Goal: Task Accomplishment & Management: Use online tool/utility

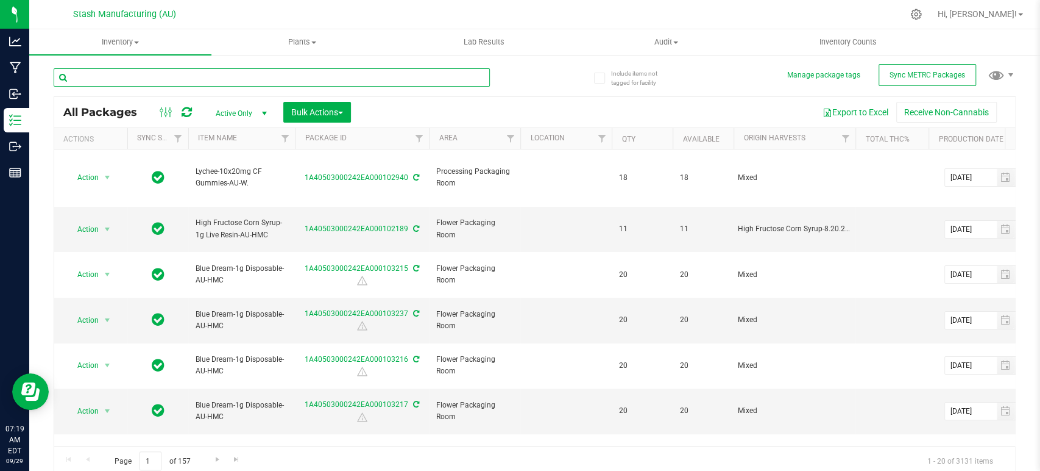
click at [251, 71] on input "text" at bounding box center [272, 77] width 436 height 18
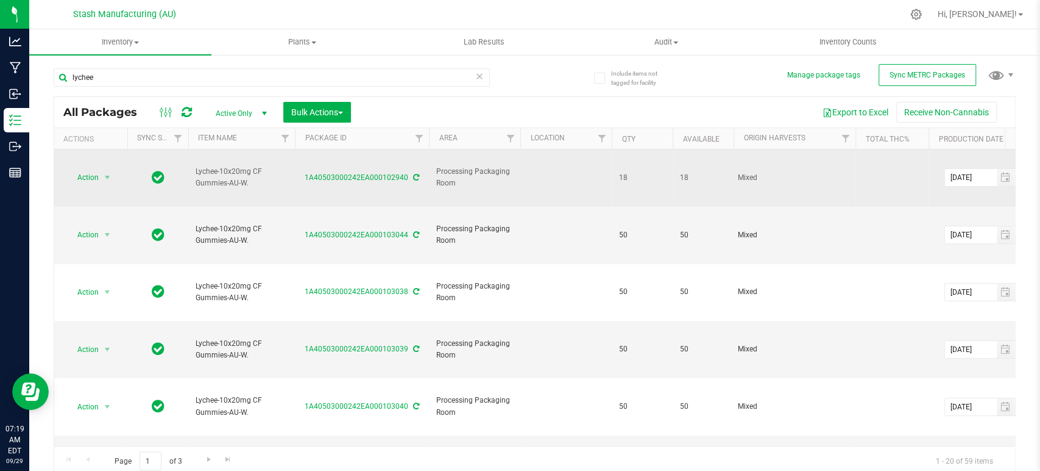
drag, startPoint x: 251, startPoint y: 175, endPoint x: 180, endPoint y: 174, distance: 71.3
copy tr "Lychee-10x20mg CF Gummies-AU-W."
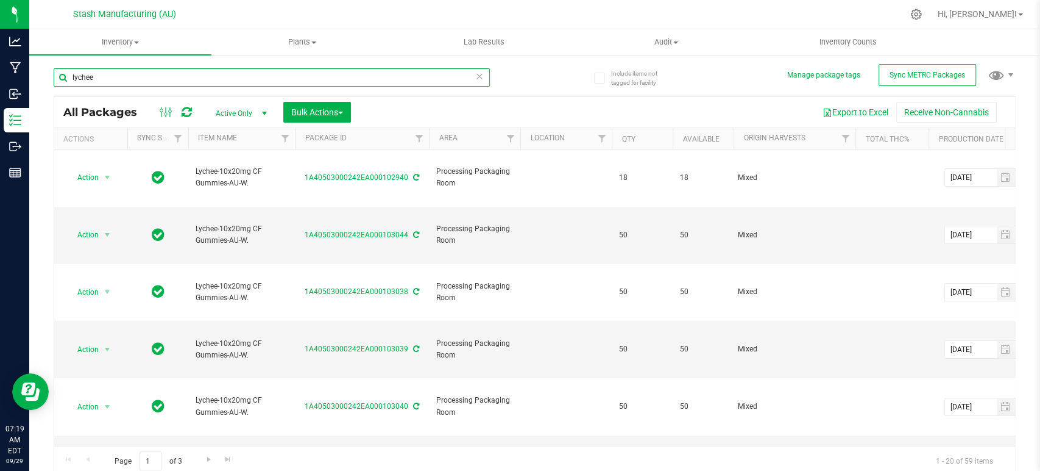
click at [151, 79] on input "lychee" at bounding box center [272, 77] width 436 height 18
paste input "Lychee-10x20mg CF Gummies-AU-W."
type input "Lychee-10x20mg CF Gummies-AU-W."
type input "[DATE]"
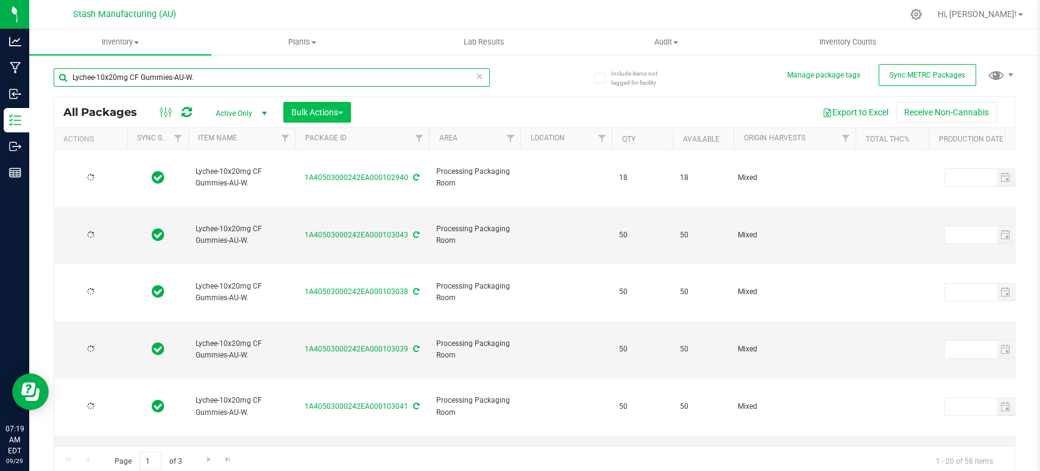
type input "[DATE]"
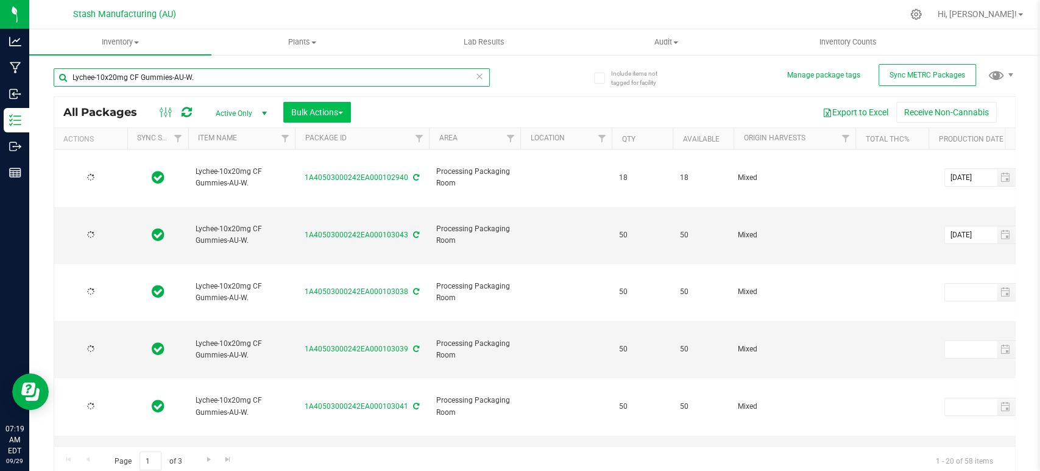
type input "[DATE]"
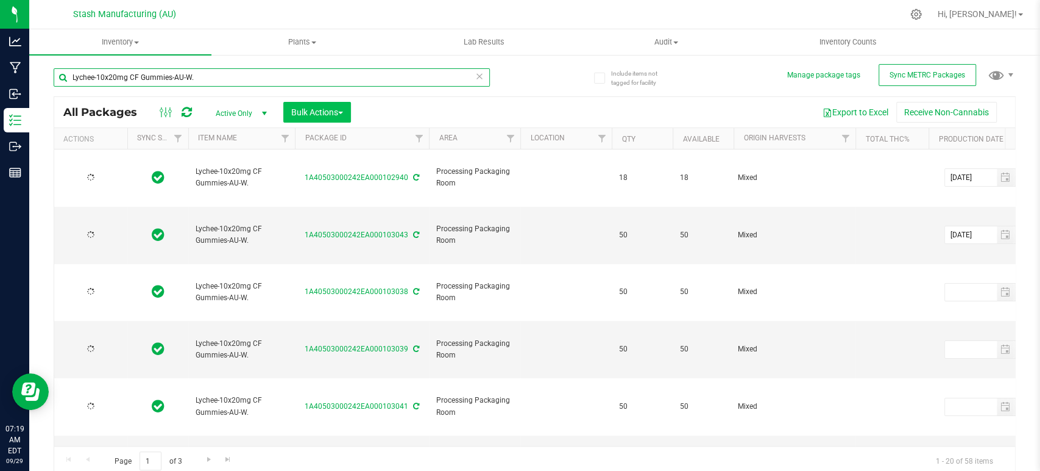
type input "[DATE]"
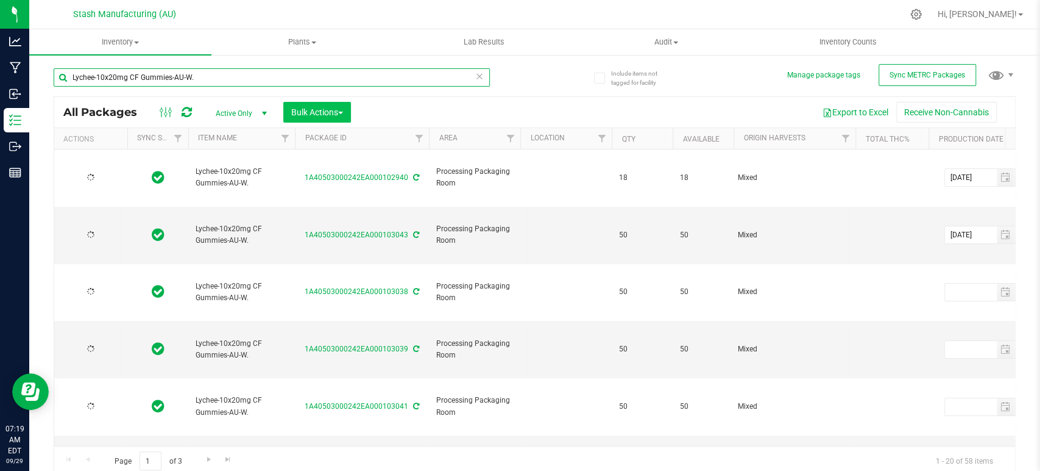
type input "[DATE]"
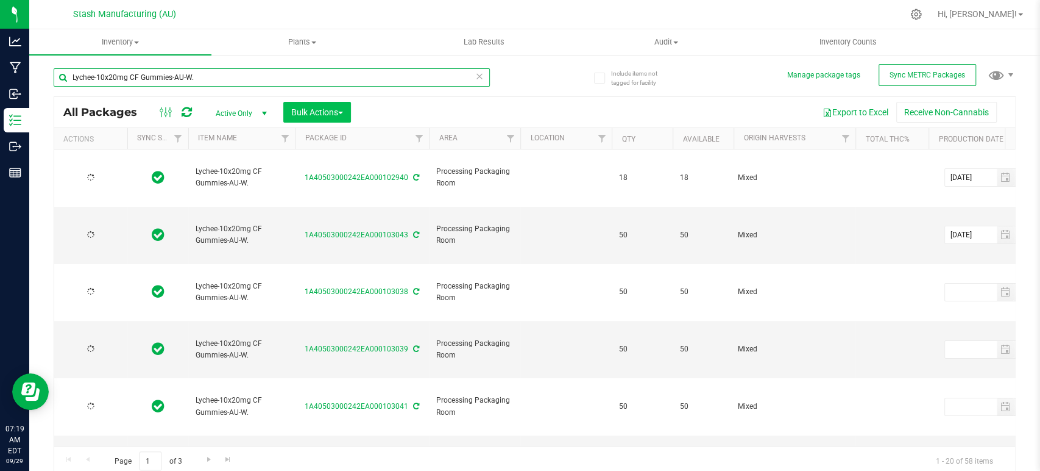
type input "[DATE]"
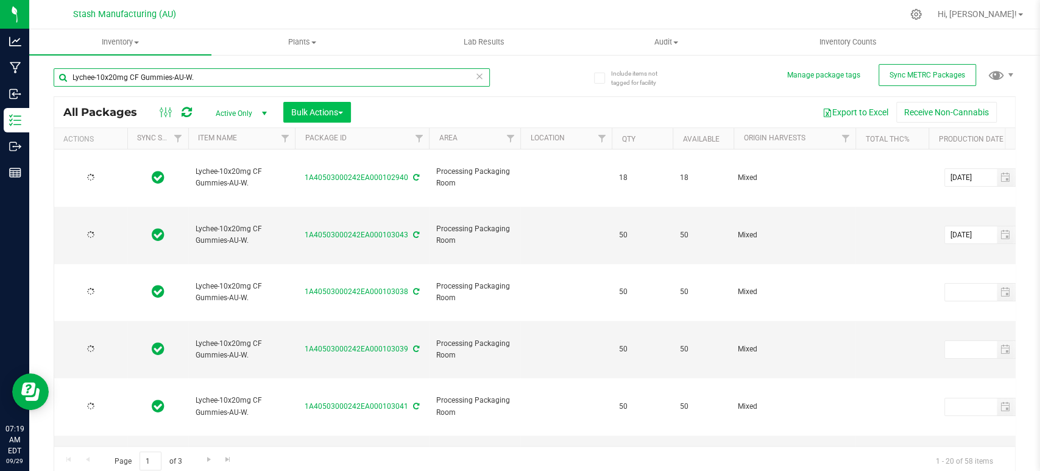
type input "[DATE]"
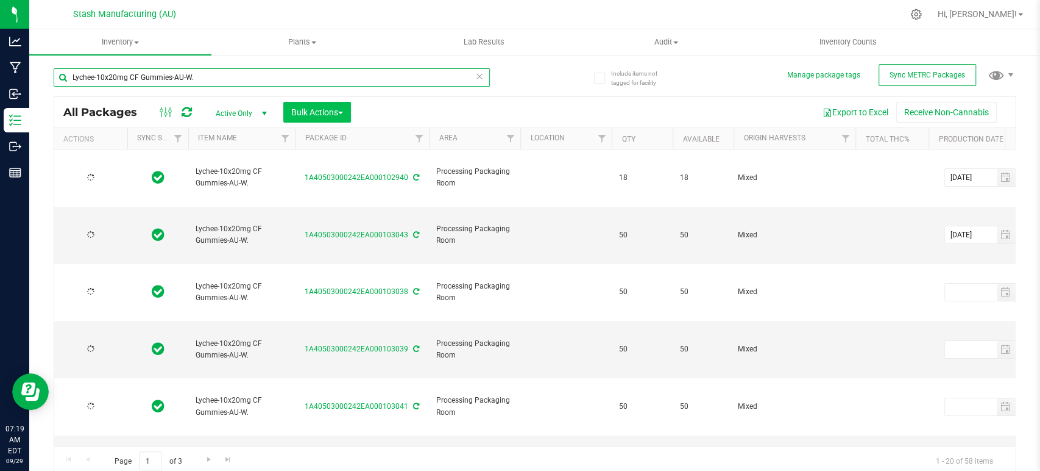
type input "[DATE]"
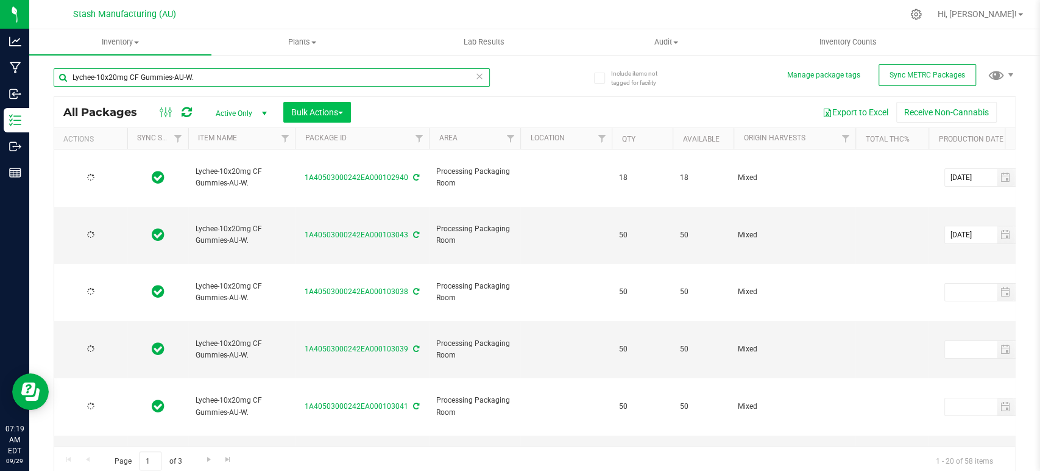
type input "[DATE]"
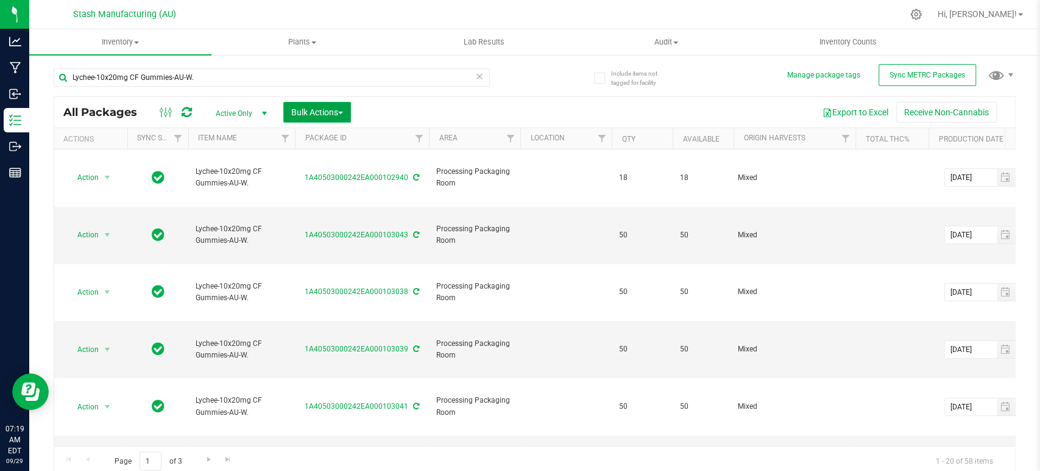
click at [332, 111] on span "Bulk Actions" at bounding box center [317, 112] width 52 height 10
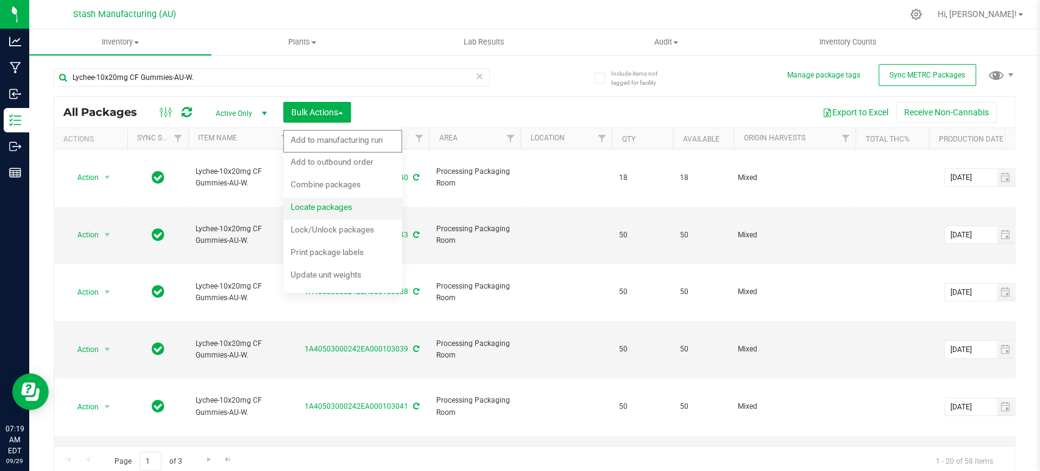
click at [327, 207] on span "Locate packages" at bounding box center [322, 207] width 62 height 10
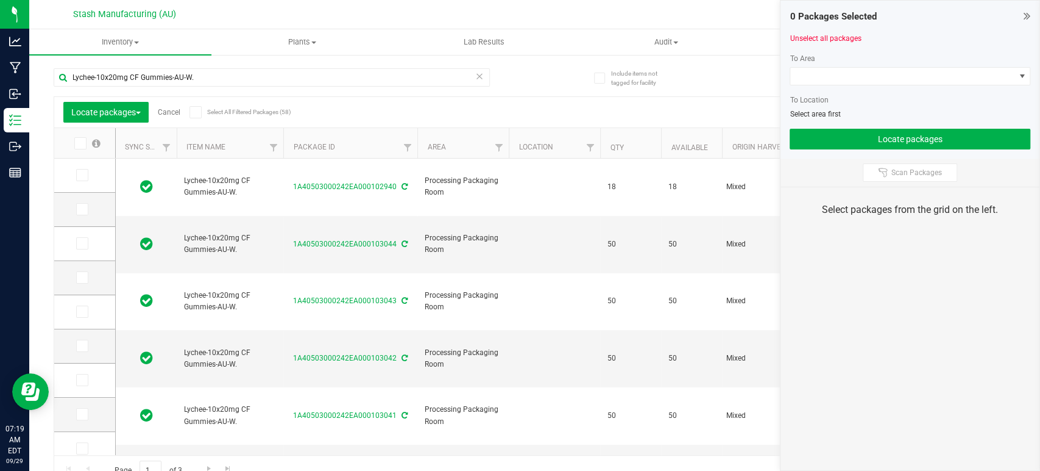
click at [194, 112] on icon at bounding box center [195, 112] width 8 height 0
click at [0, 0] on input "Select All Filtered Packages (58)" at bounding box center [0, 0] width 0 height 0
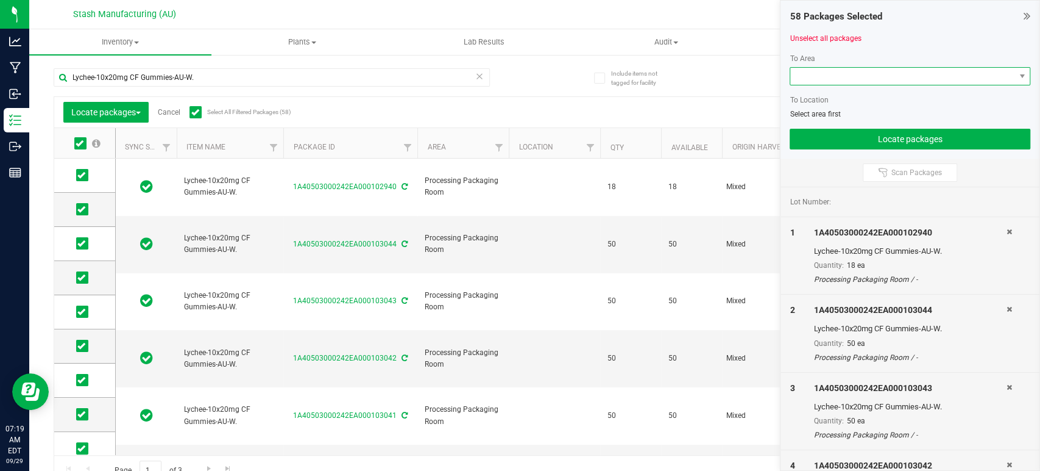
click at [847, 82] on span at bounding box center [903, 76] width 224 height 17
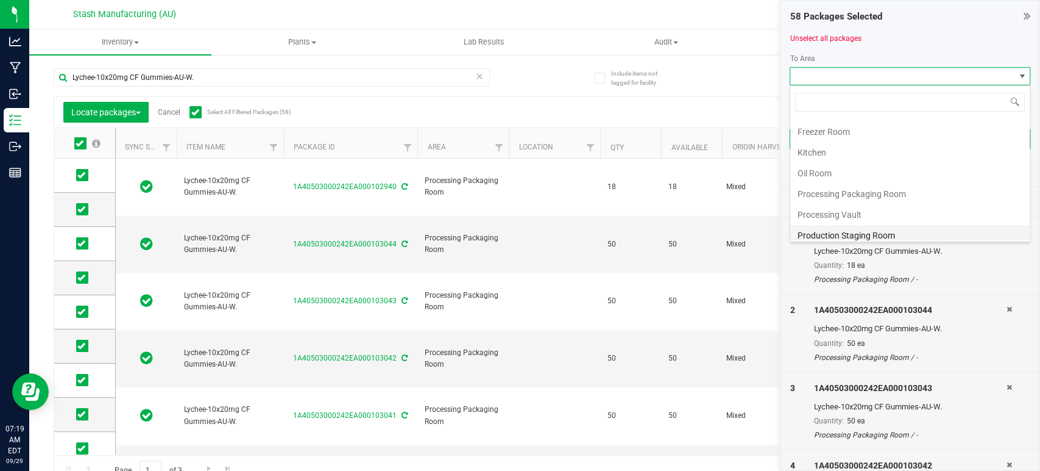
scroll to position [207, 0]
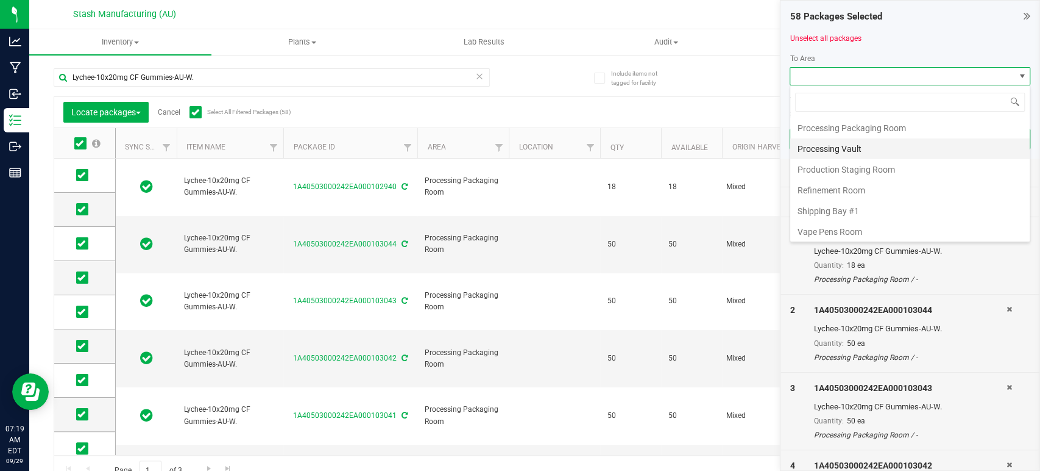
click at [855, 153] on li "Processing Vault" at bounding box center [911, 148] width 240 height 21
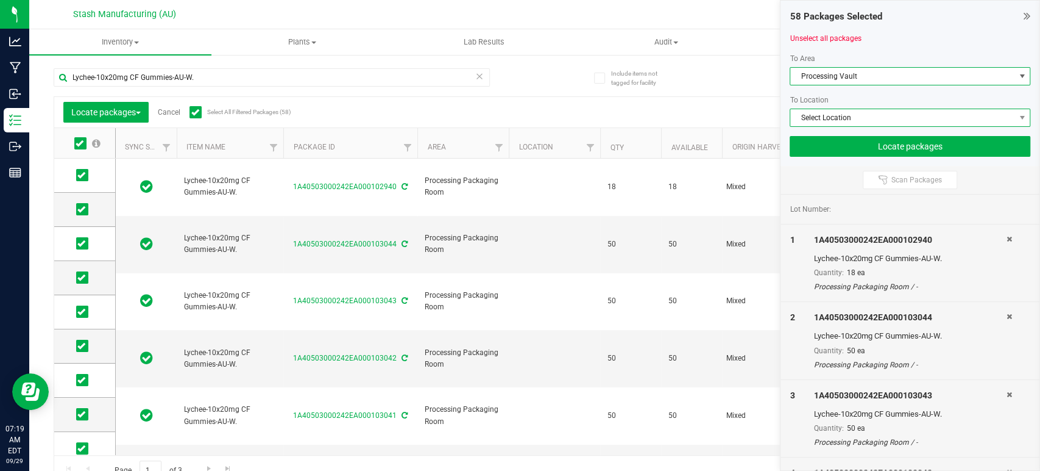
click at [870, 121] on span "Select Location" at bounding box center [903, 117] width 224 height 17
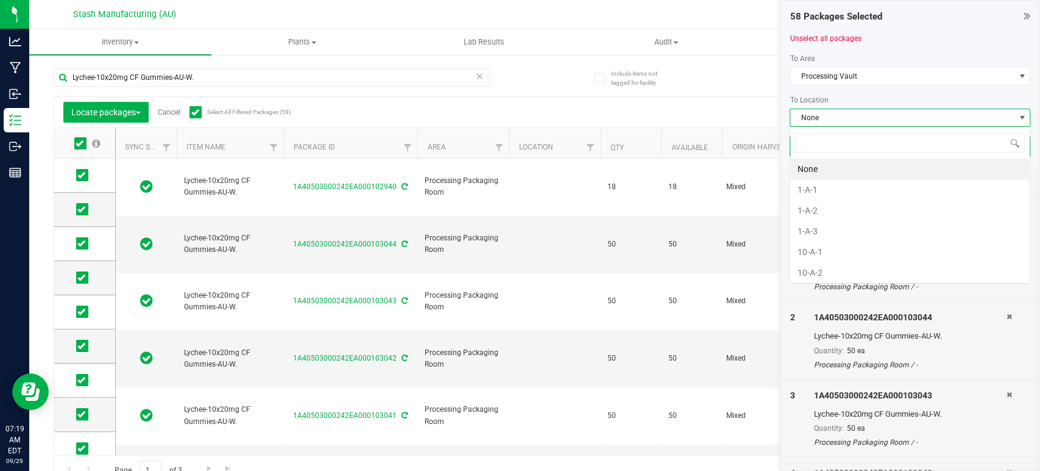
scroll to position [18, 241]
type input "2-a-2"
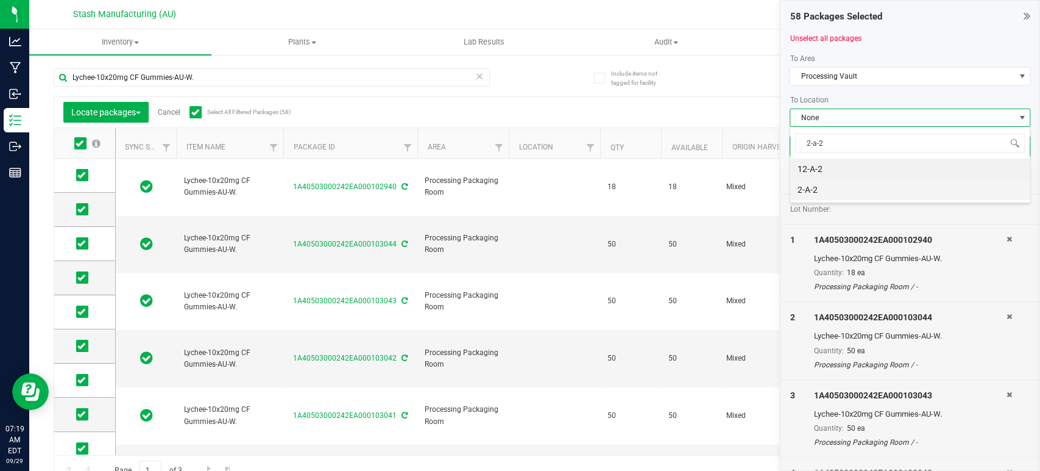
click at [820, 199] on li "2-A-2" at bounding box center [911, 189] width 240 height 21
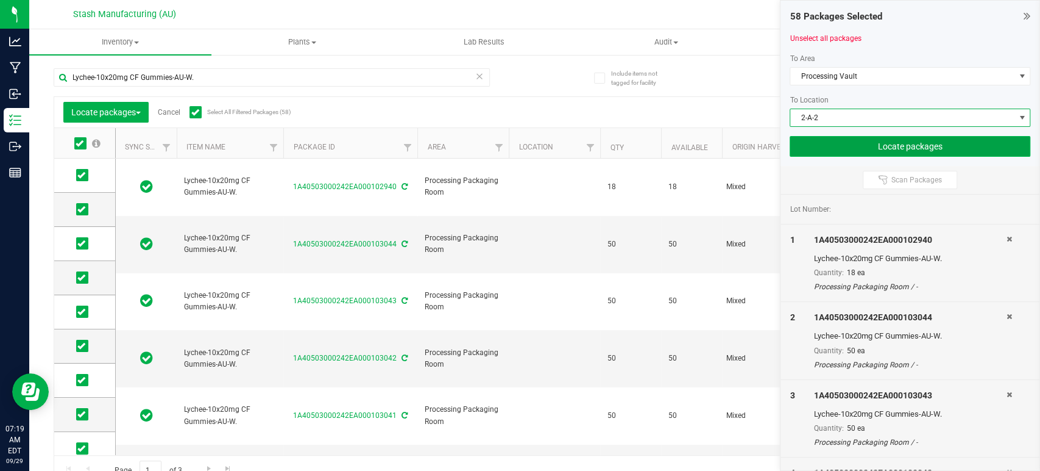
click at [864, 141] on button "Locate packages" at bounding box center [910, 146] width 241 height 21
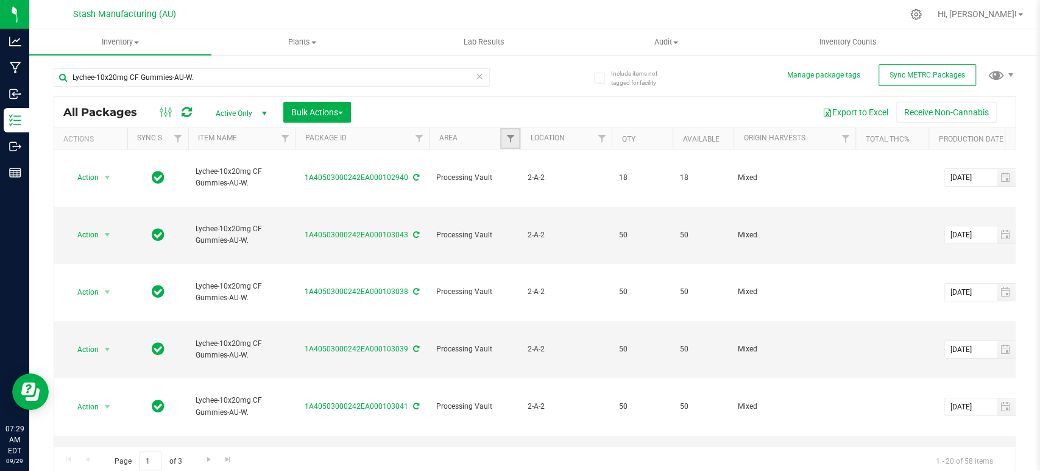
click at [513, 147] on link "Filter" at bounding box center [510, 138] width 20 height 21
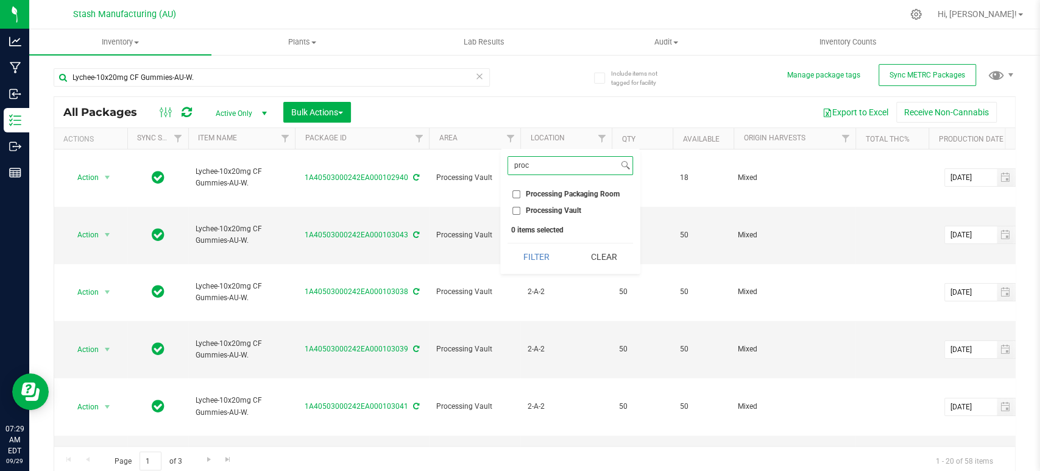
type input "proc"
click at [544, 213] on span "Processing Vault" at bounding box center [553, 210] width 55 height 7
click at [521, 213] on input "Processing Vault" at bounding box center [517, 211] width 8 height 8
checkbox input "true"
click at [542, 264] on button "Filter" at bounding box center [537, 256] width 59 height 27
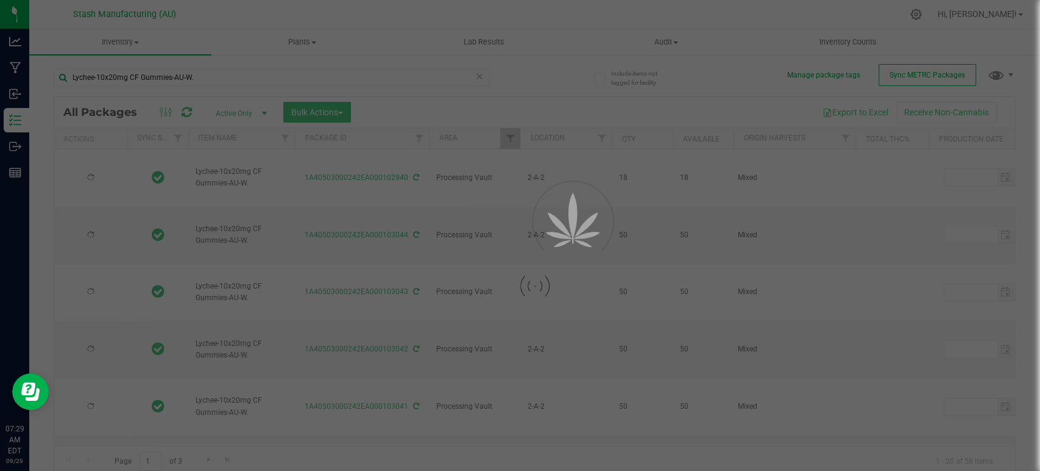
type input "[DATE]"
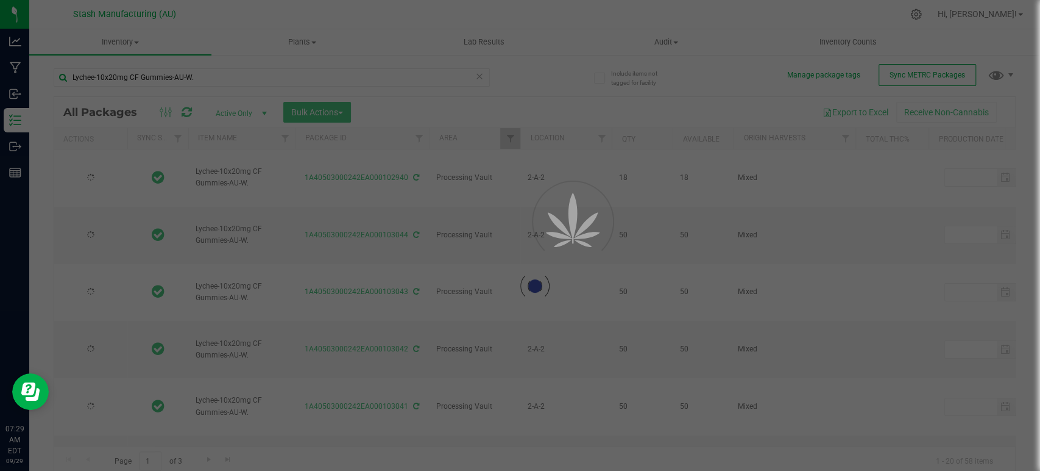
type input "[DATE]"
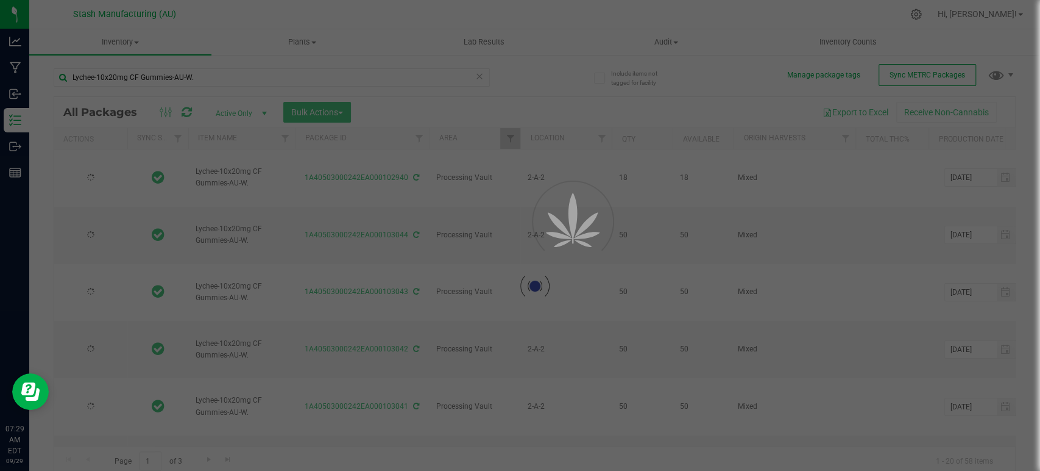
type input "[DATE]"
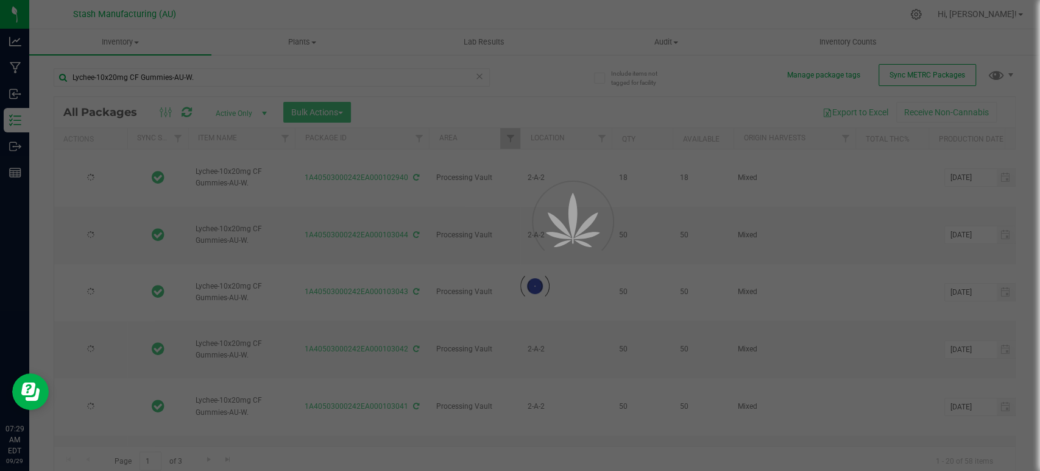
type input "[DATE]"
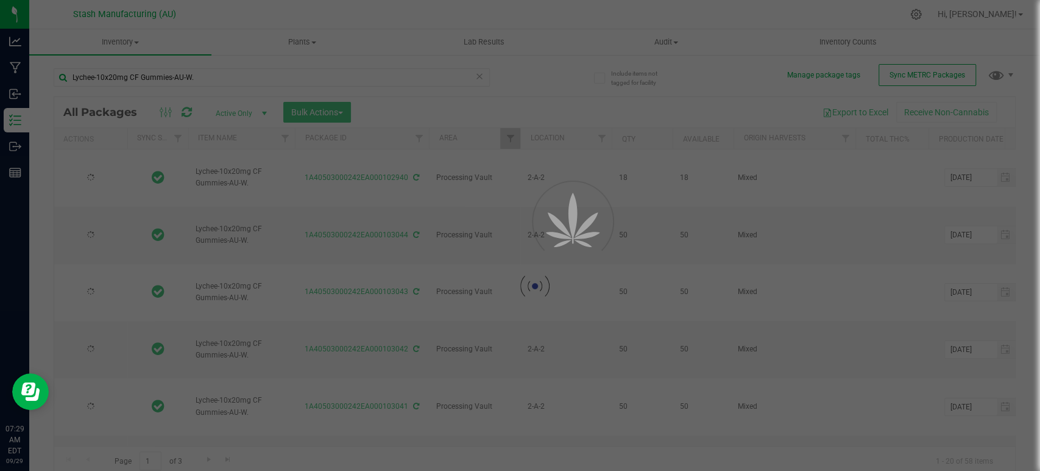
type input "[DATE]"
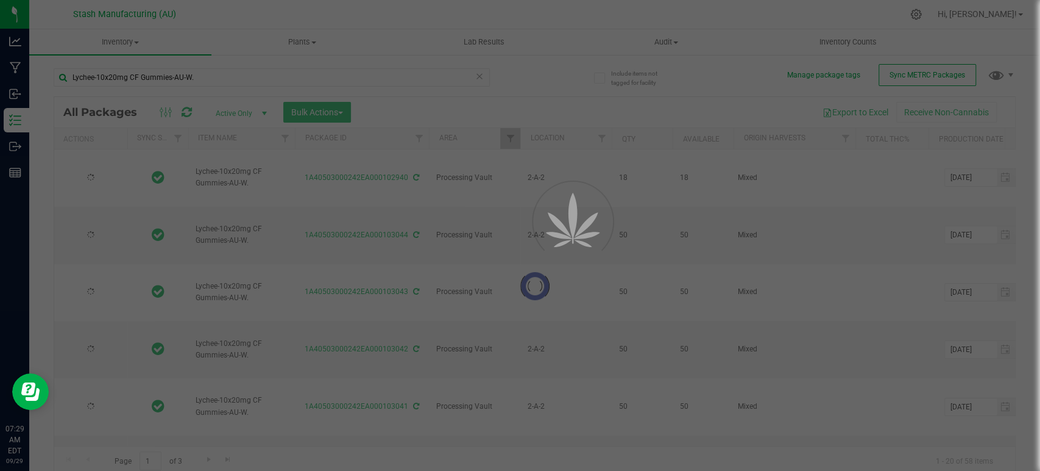
type input "[DATE]"
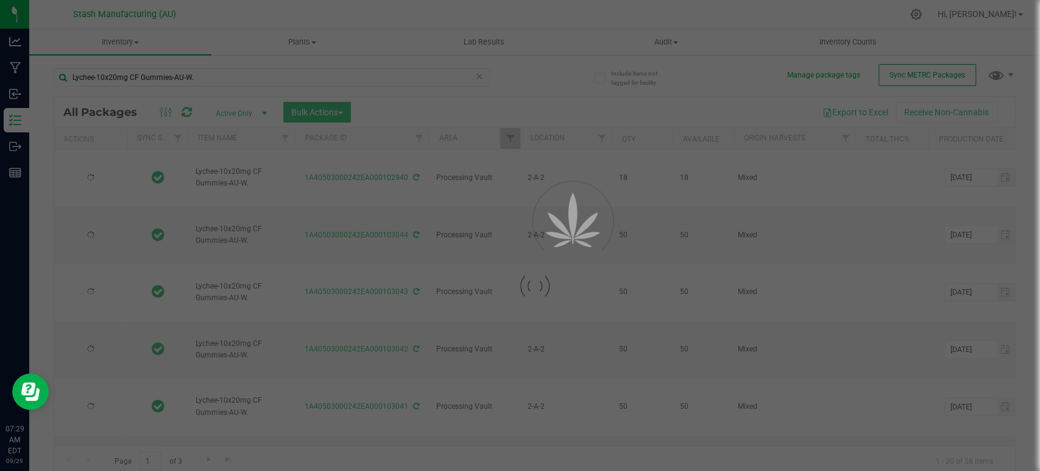
type input "[DATE]"
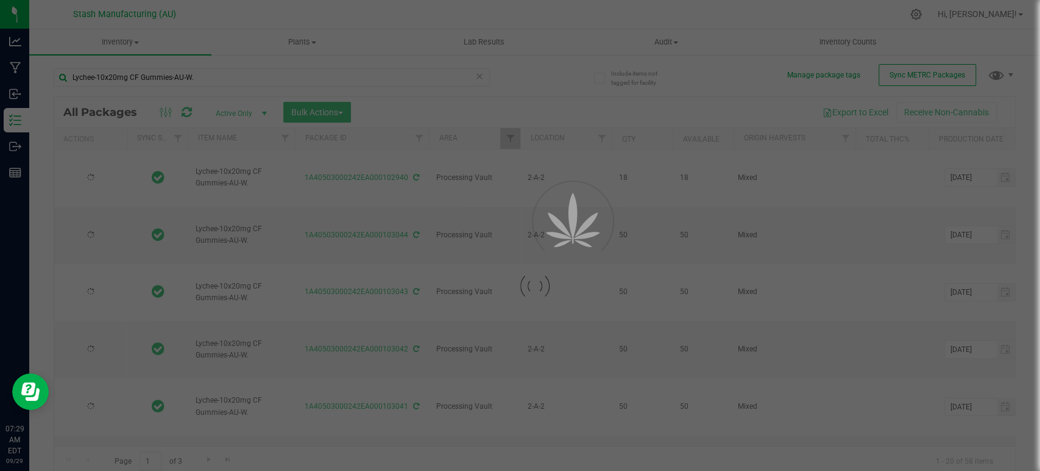
type input "[DATE]"
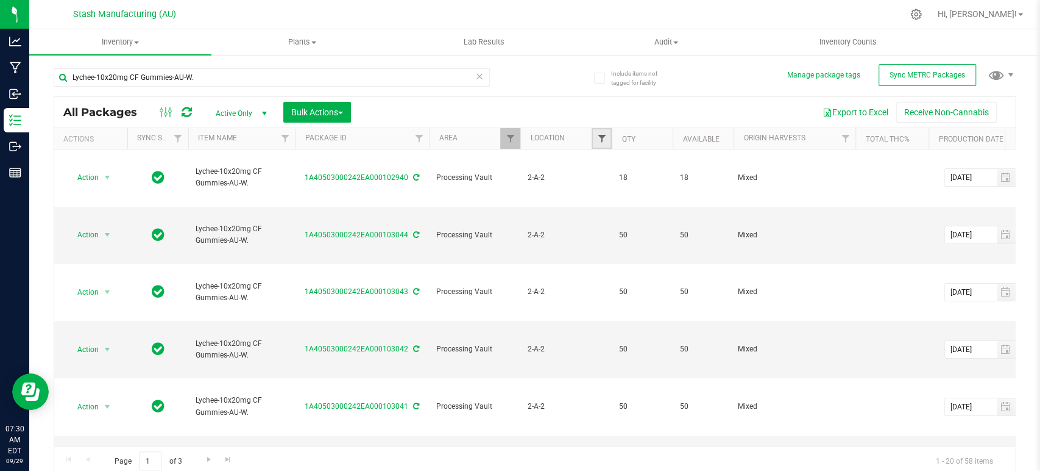
click at [600, 137] on span "Filter" at bounding box center [602, 138] width 10 height 10
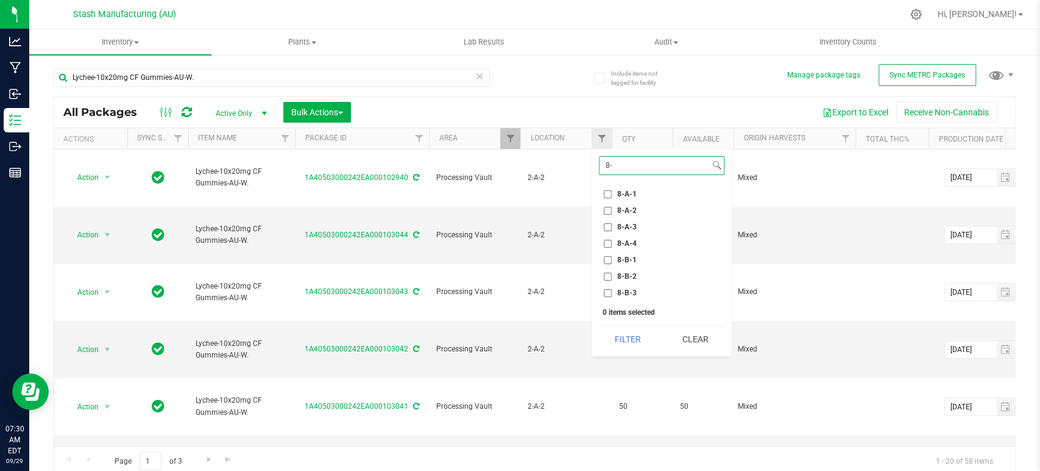
type input "8"
type input "9-"
click at [632, 208] on span "9-A-2" at bounding box center [627, 210] width 20 height 7
click at [612, 208] on input "9-A-2" at bounding box center [608, 211] width 8 height 8
checkbox input "true"
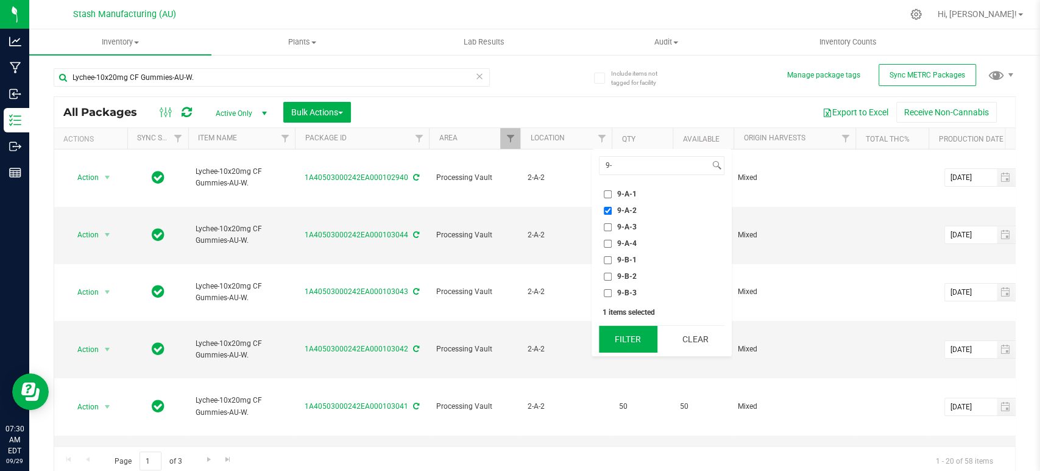
click at [622, 330] on button "Filter" at bounding box center [628, 338] width 59 height 27
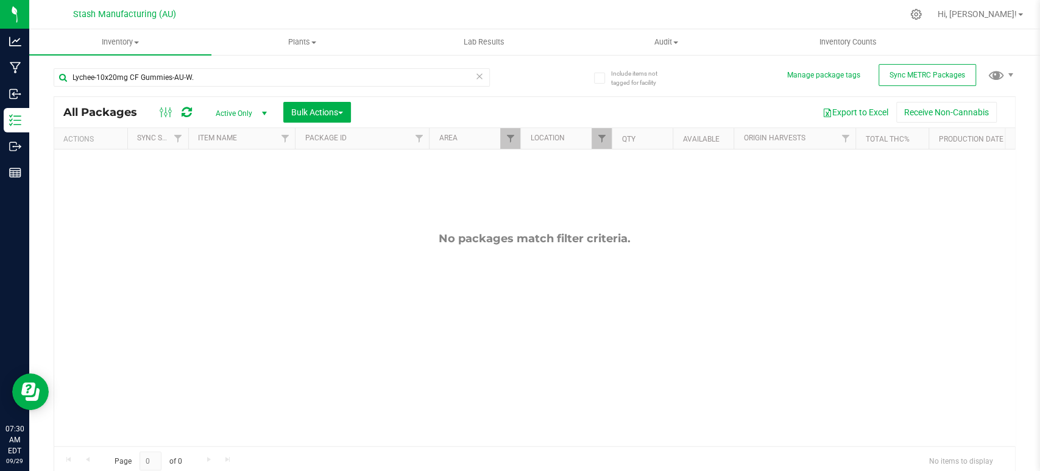
click at [475, 73] on icon at bounding box center [479, 75] width 9 height 15
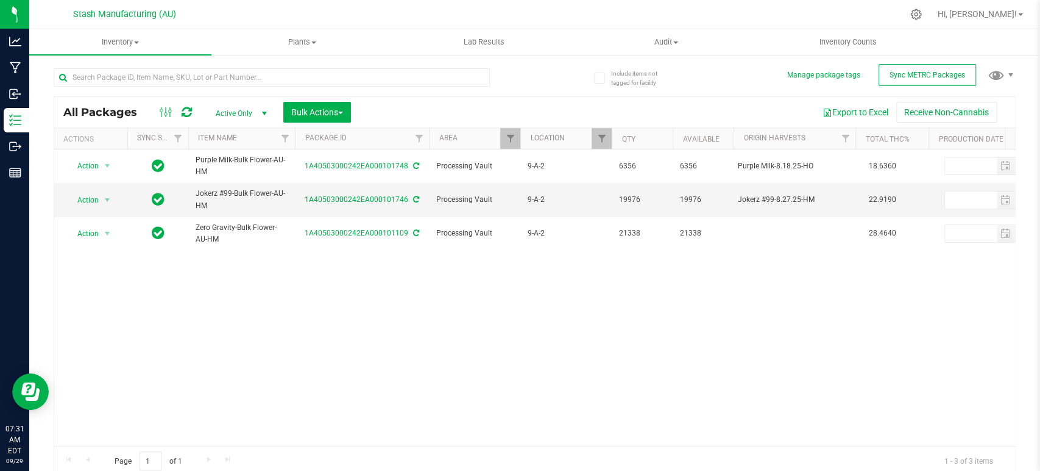
click at [704, 350] on div "Action Action Adjust qty Create package Edit attributes Global inventory Locate…" at bounding box center [534, 297] width 961 height 296
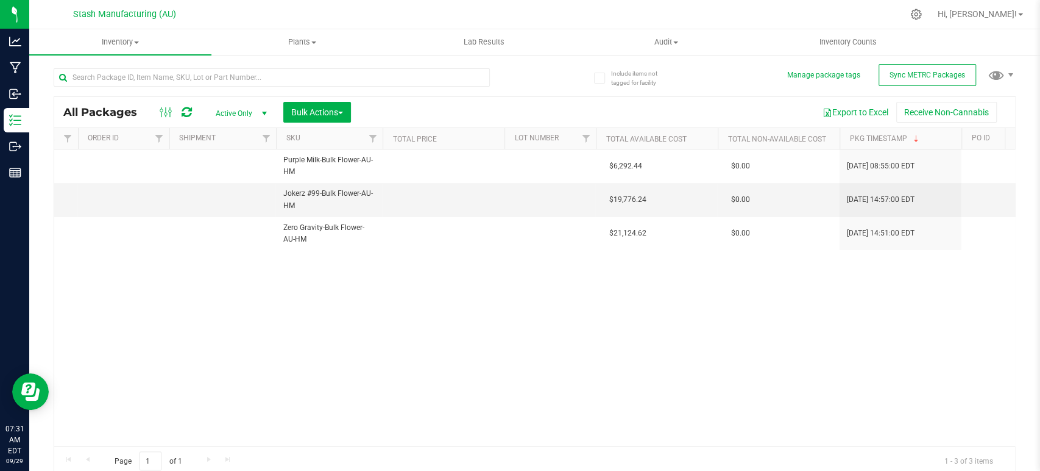
scroll to position [0, 1192]
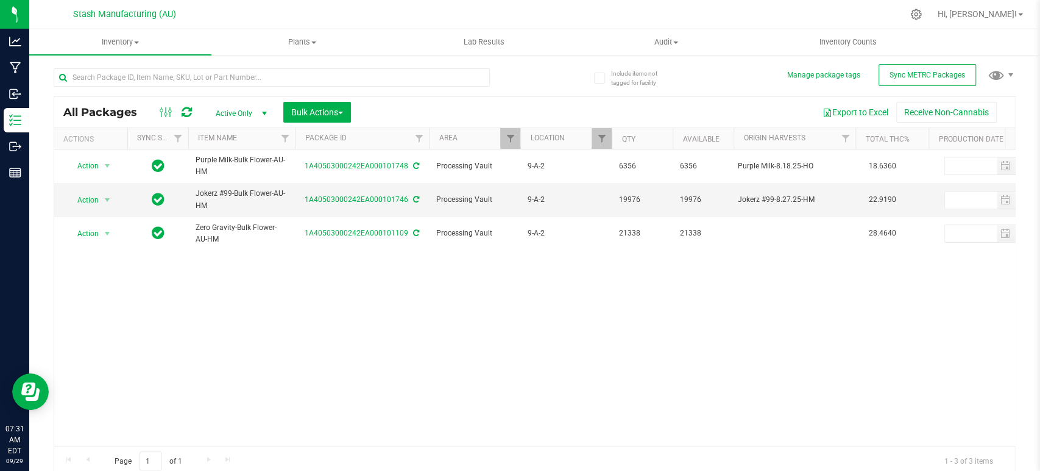
click at [710, 321] on div "Action Action Adjust qty Create package Edit attributes Global inventory Locate…" at bounding box center [534, 297] width 961 height 296
click at [603, 137] on span "Filter" at bounding box center [602, 138] width 10 height 10
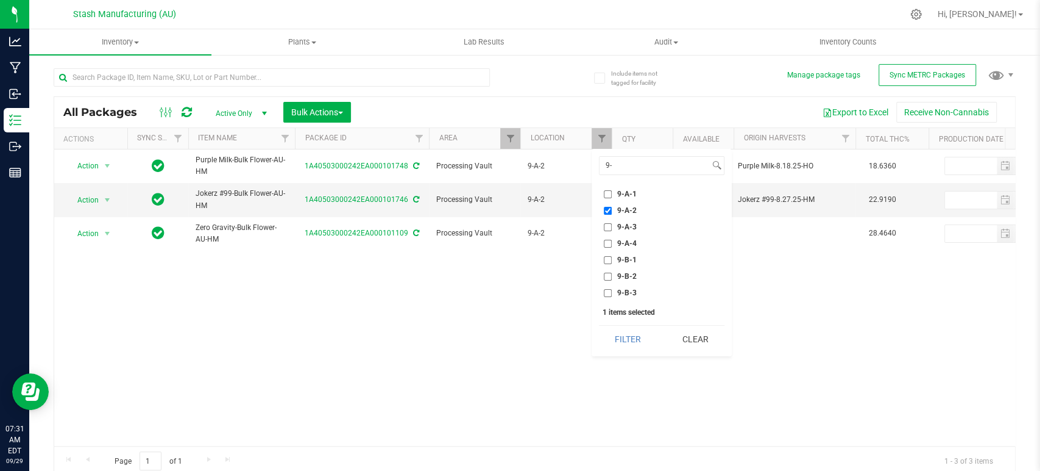
click at [622, 209] on span "9-A-2" at bounding box center [627, 210] width 20 height 7
click at [612, 209] on input "9-A-2" at bounding box center [608, 211] width 8 height 8
checkbox input "false"
click at [629, 194] on span "9-A-1" at bounding box center [627, 193] width 20 height 7
click at [612, 194] on input "9-A-1" at bounding box center [608, 194] width 8 height 8
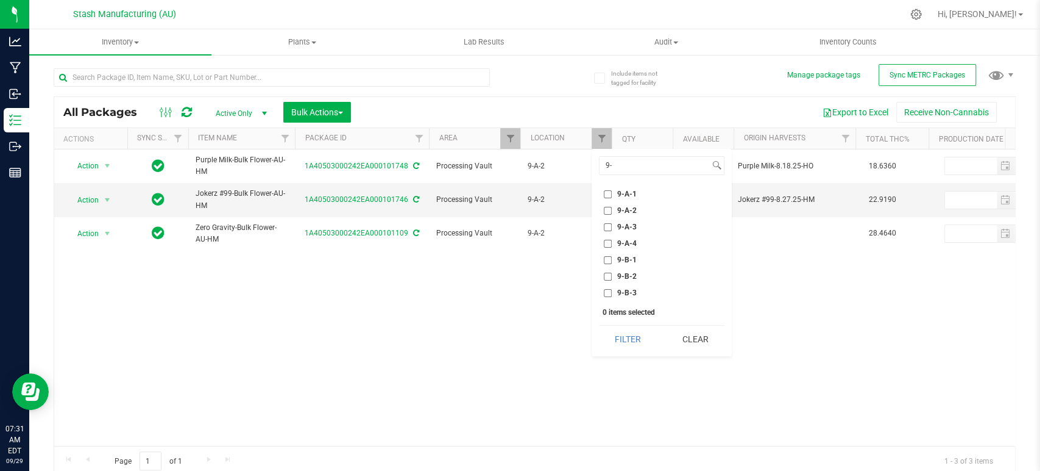
checkbox input "true"
click at [634, 340] on button "Filter" at bounding box center [628, 338] width 59 height 27
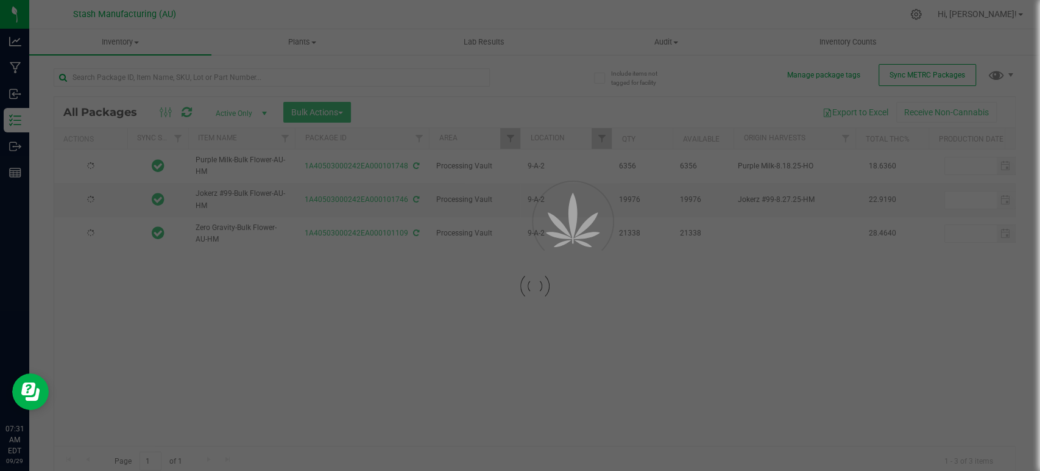
type input "[DATE]"
